Goal: Task Accomplishment & Management: Use online tool/utility

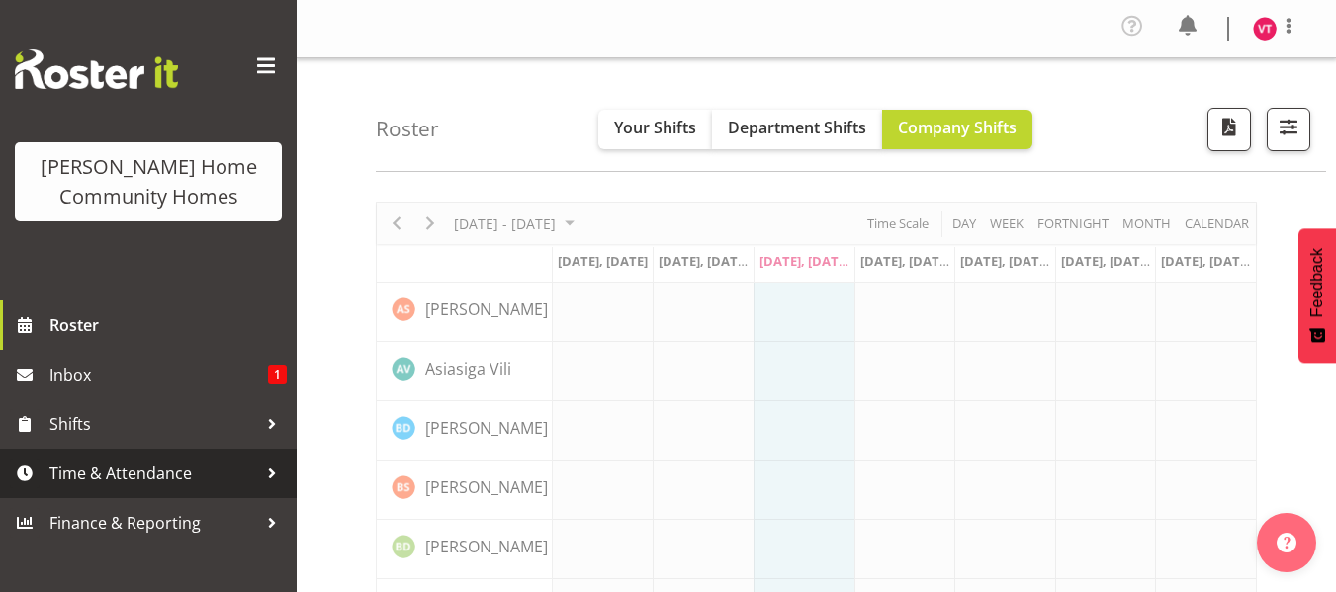
click at [213, 480] on span "Time & Attendance" at bounding box center [153, 474] width 208 height 30
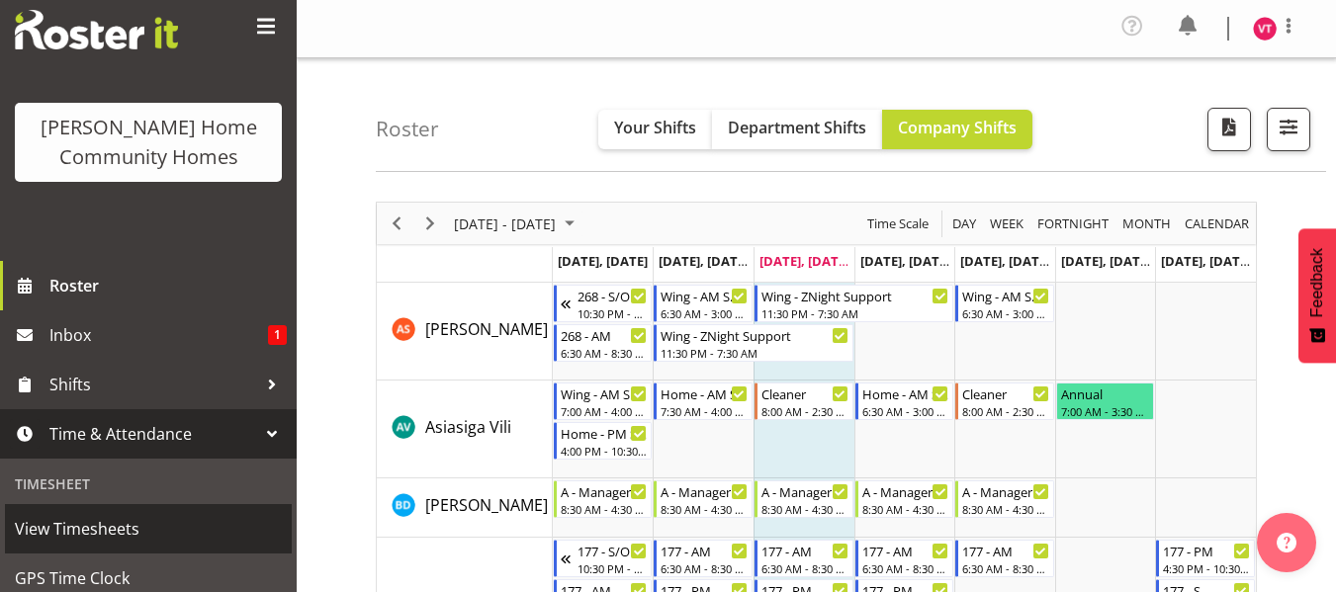
scroll to position [198, 0]
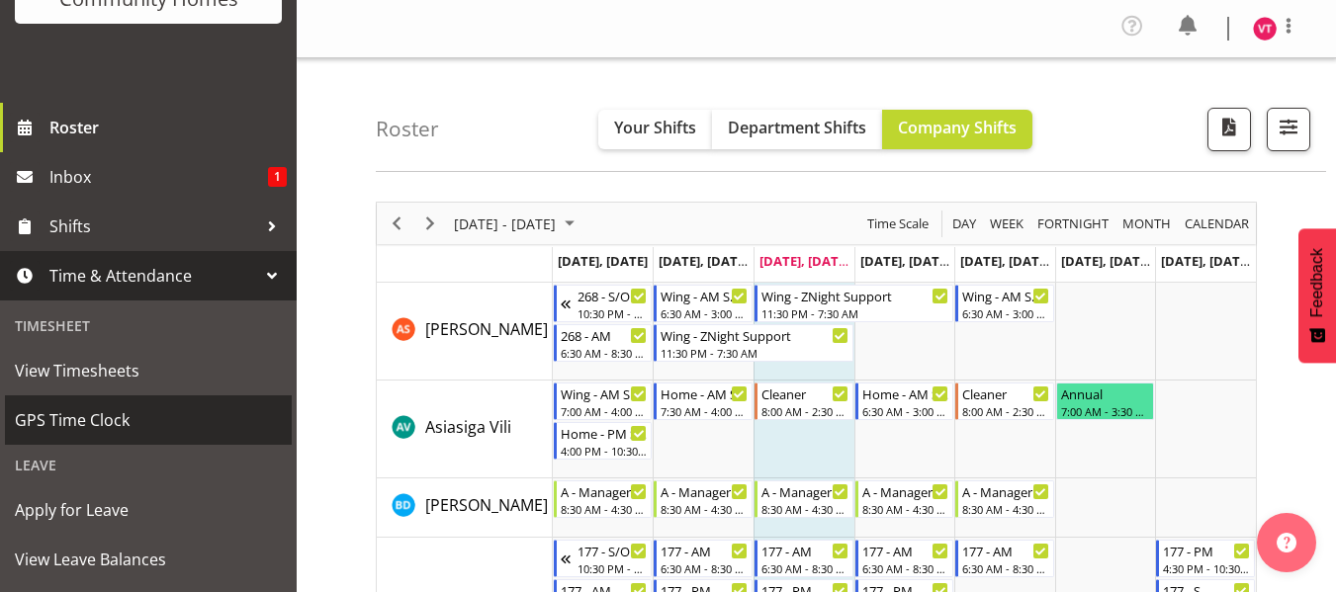
click at [152, 419] on span "GPS Time Clock" at bounding box center [148, 420] width 267 height 30
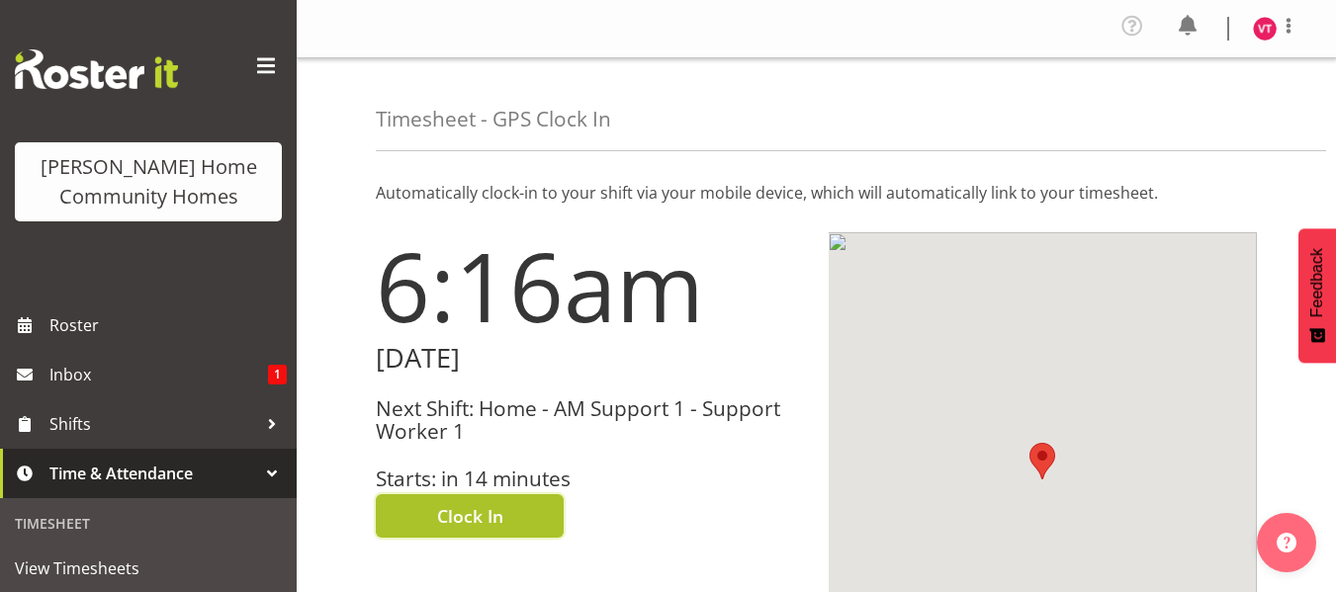
click at [456, 529] on span "Clock In" at bounding box center [470, 516] width 66 height 26
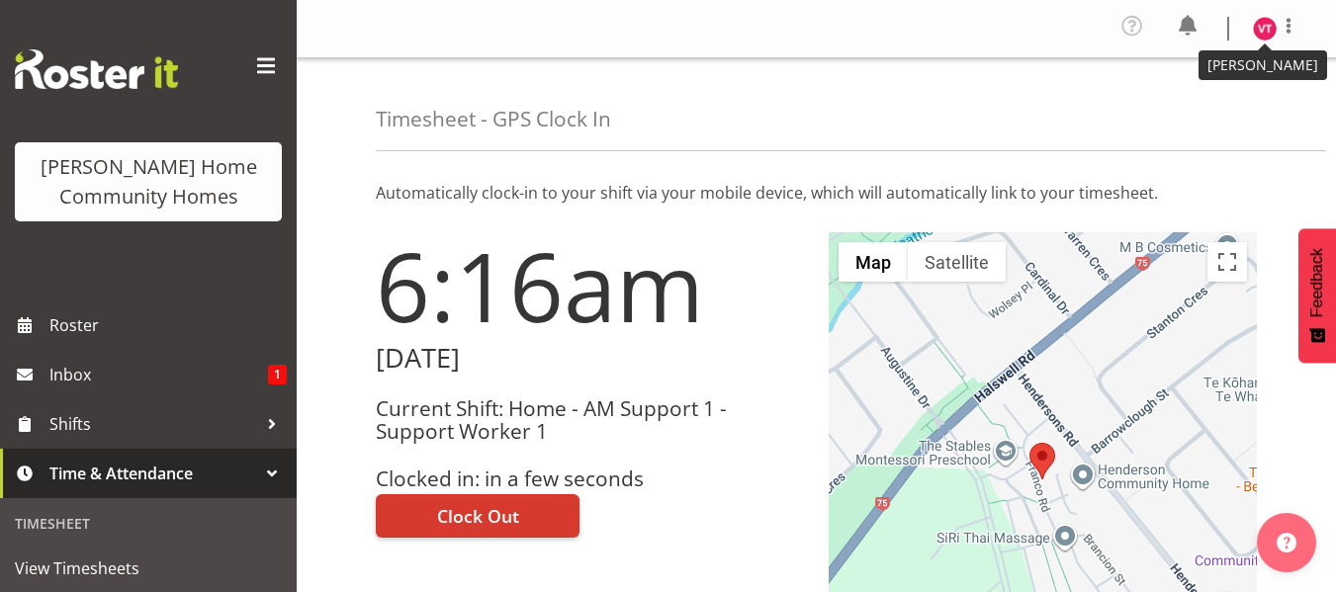
click at [1269, 36] on img at bounding box center [1265, 29] width 24 height 24
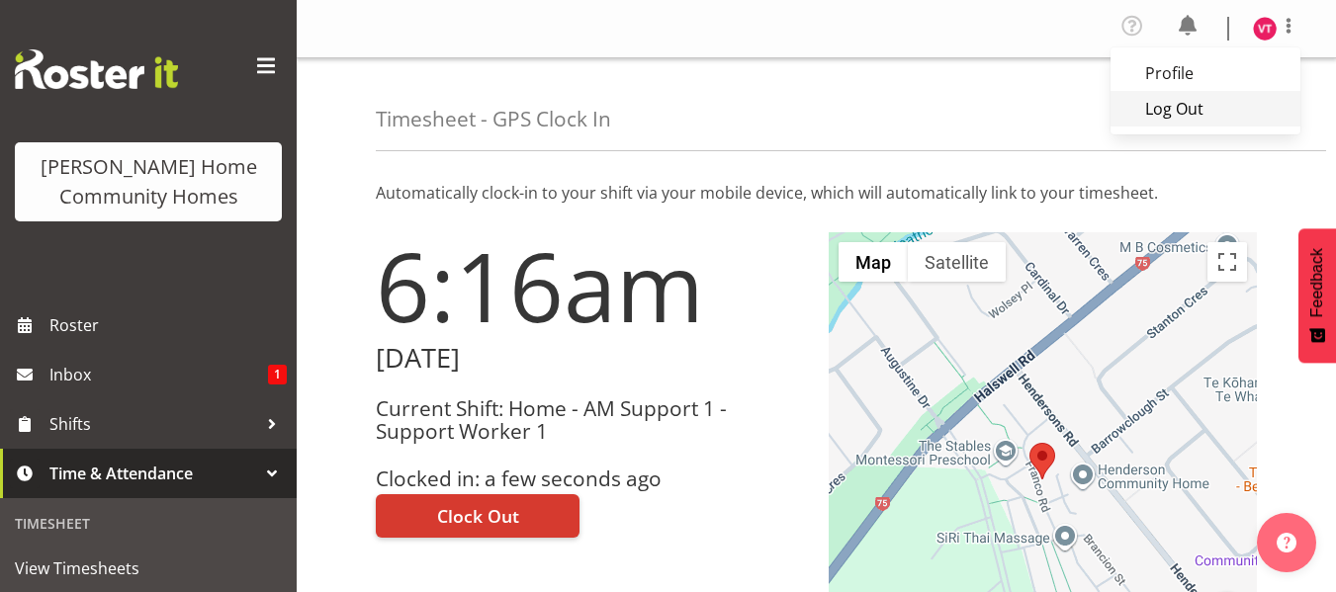
click at [1196, 103] on link "Log Out" at bounding box center [1205, 109] width 190 height 36
